Goal: Task Accomplishment & Management: Use online tool/utility

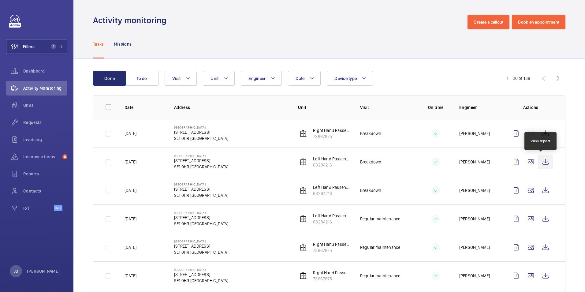
click at [541, 160] on wm-front-icon-button at bounding box center [545, 161] width 15 height 15
click at [36, 45] on button "Filters 1" at bounding box center [36, 46] width 61 height 15
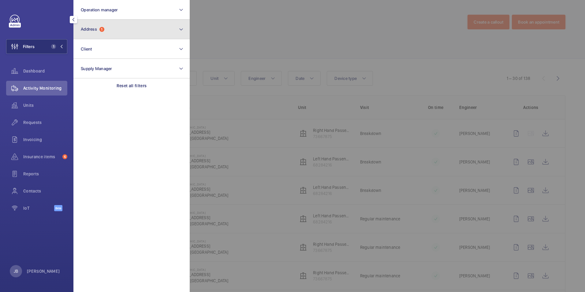
click at [128, 28] on button "Address 1" at bounding box center [131, 30] width 116 height 20
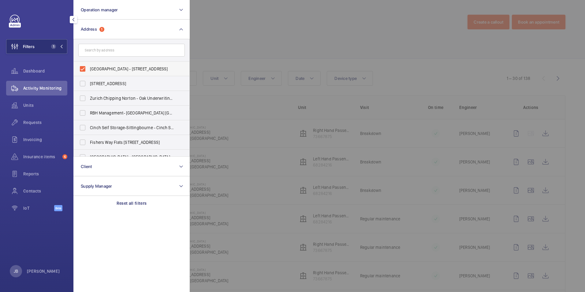
drag, startPoint x: 84, startPoint y: 69, endPoint x: 107, endPoint y: 69, distance: 22.9
click at [82, 69] on label "[GEOGRAPHIC_DATA] - [STREET_ADDRESS]" at bounding box center [127, 68] width 106 height 15
click at [82, 69] on input "[GEOGRAPHIC_DATA] - [STREET_ADDRESS]" at bounding box center [82, 69] width 12 height 12
checkbox input "false"
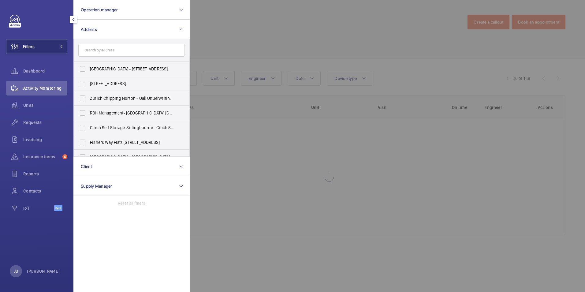
click at [247, 24] on div at bounding box center [482, 146] width 585 height 292
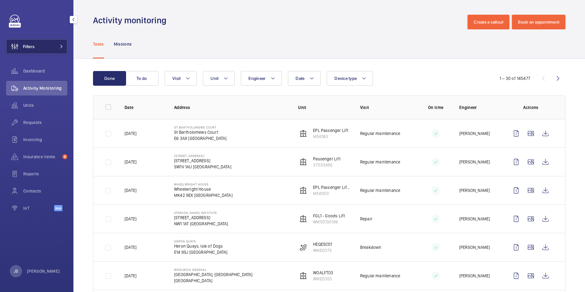
click at [66, 43] on button "Filters" at bounding box center [36, 46] width 61 height 15
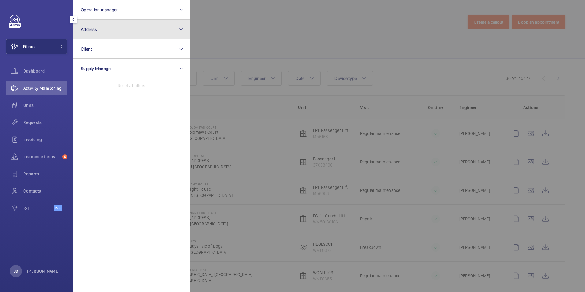
click at [103, 28] on button "Address" at bounding box center [131, 30] width 116 height 20
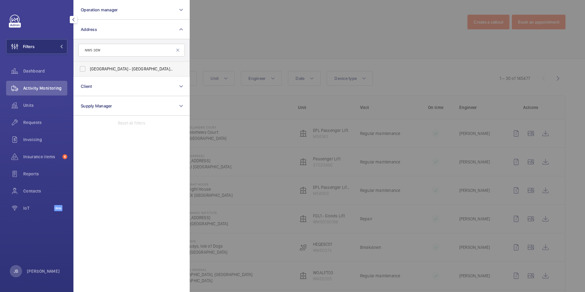
type input "NW5 3EW"
click at [80, 71] on label "[GEOGRAPHIC_DATA] - [STREET_ADDRESS]" at bounding box center [127, 68] width 106 height 15
click at [80, 71] on input "[GEOGRAPHIC_DATA] - [STREET_ADDRESS]" at bounding box center [82, 69] width 12 height 12
checkbox input "true"
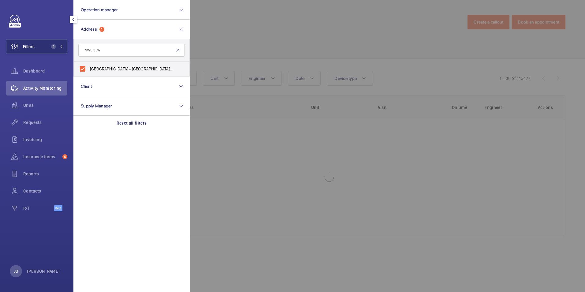
click at [232, 46] on div at bounding box center [482, 146] width 585 height 292
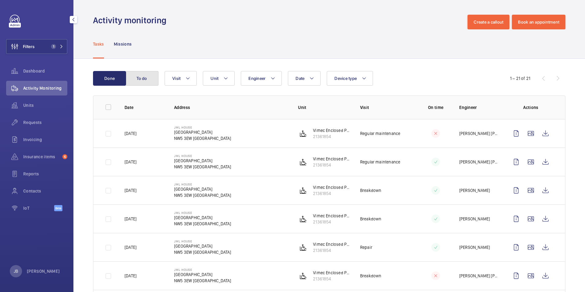
click at [133, 79] on button "To do" at bounding box center [141, 78] width 33 height 15
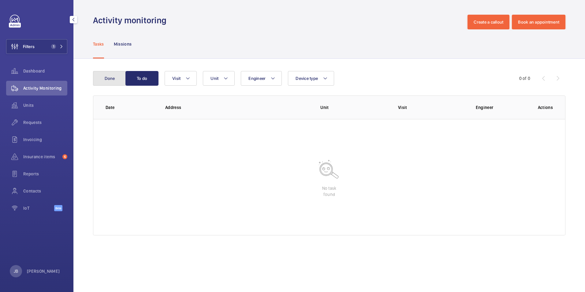
click at [110, 79] on button "Done" at bounding box center [109, 78] width 33 height 15
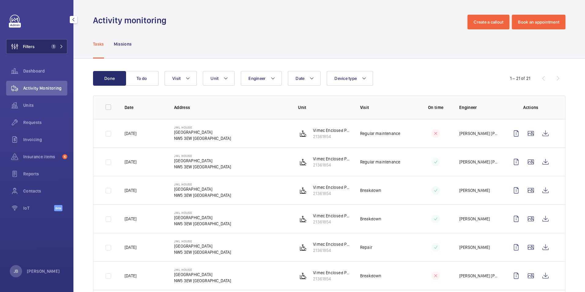
click at [26, 48] on span "Filters" at bounding box center [29, 46] width 12 height 6
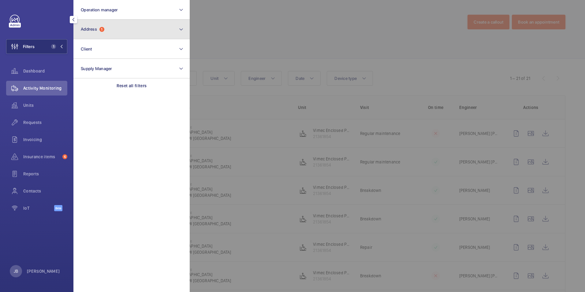
click at [116, 32] on button "Address 1" at bounding box center [131, 30] width 116 height 20
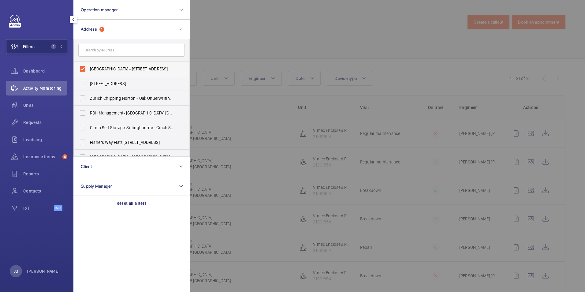
click at [80, 68] on label "[GEOGRAPHIC_DATA] - [STREET_ADDRESS]" at bounding box center [127, 68] width 106 height 15
click at [80, 68] on input "[GEOGRAPHIC_DATA] - [STREET_ADDRESS]" at bounding box center [82, 69] width 12 height 12
checkbox input "false"
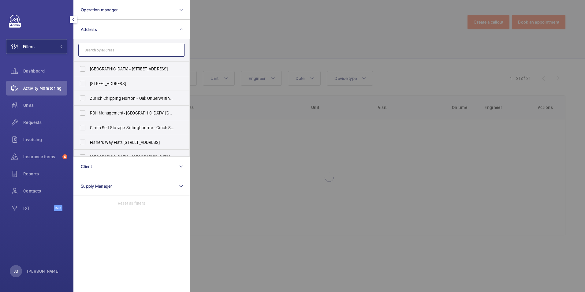
paste input "East Side"
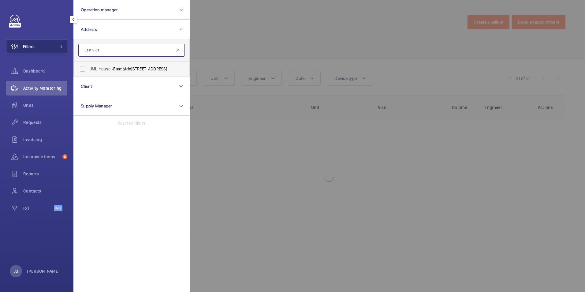
type input "East Side"
click at [80, 67] on label "[GEOGRAPHIC_DATA] - [STREET_ADDRESS]" at bounding box center [127, 68] width 106 height 15
click at [80, 67] on input "[GEOGRAPHIC_DATA] - [STREET_ADDRESS]" at bounding box center [82, 69] width 12 height 12
checkbox input "true"
click at [258, 20] on div at bounding box center [482, 146] width 585 height 292
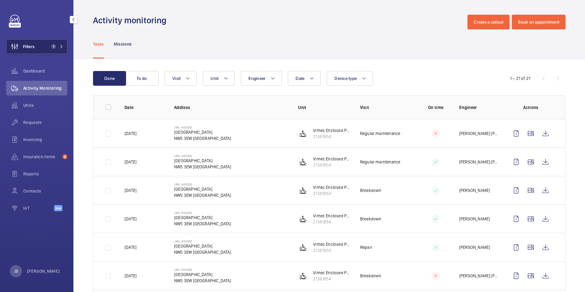
click at [32, 48] on span "Filters" at bounding box center [29, 46] width 12 height 6
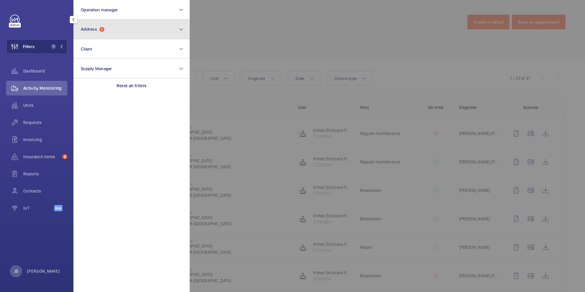
click at [110, 27] on button "Address 1" at bounding box center [131, 30] width 116 height 20
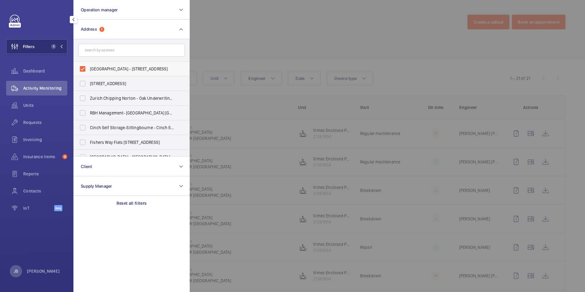
click at [87, 70] on label "[GEOGRAPHIC_DATA] - [STREET_ADDRESS]" at bounding box center [127, 68] width 106 height 15
click at [87, 70] on input "[GEOGRAPHIC_DATA] - [STREET_ADDRESS]" at bounding box center [82, 69] width 12 height 12
checkbox input "false"
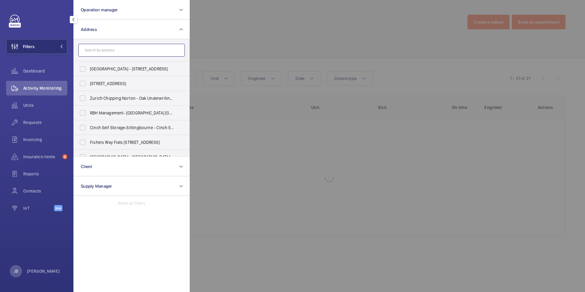
click at [112, 44] on input "text" at bounding box center [131, 50] width 106 height 13
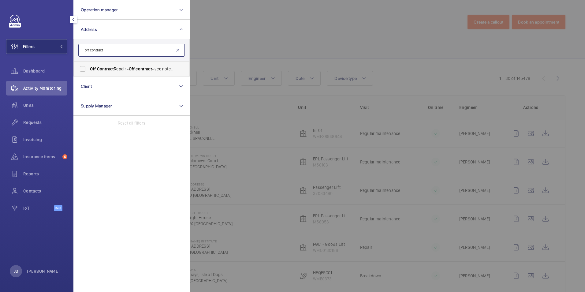
type input "off contract"
click at [78, 68] on label "Off Contract Repair - Off contract - see notes in description, [GEOGRAPHIC_DATA…" at bounding box center [127, 68] width 106 height 15
click at [78, 68] on input "Off Contract Repair - Off contract - see notes in description, [GEOGRAPHIC_DATA…" at bounding box center [82, 69] width 12 height 12
checkbox input "true"
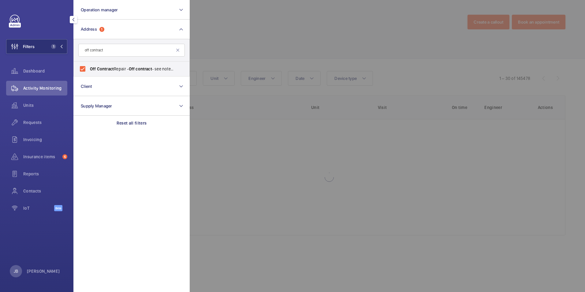
click at [240, 54] on div at bounding box center [482, 146] width 585 height 292
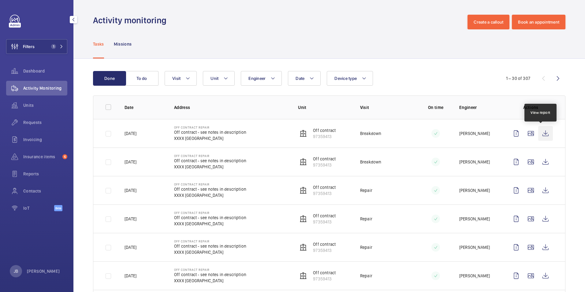
click at [540, 132] on wm-front-icon-button at bounding box center [545, 133] width 15 height 15
